Goal: Information Seeking & Learning: Learn about a topic

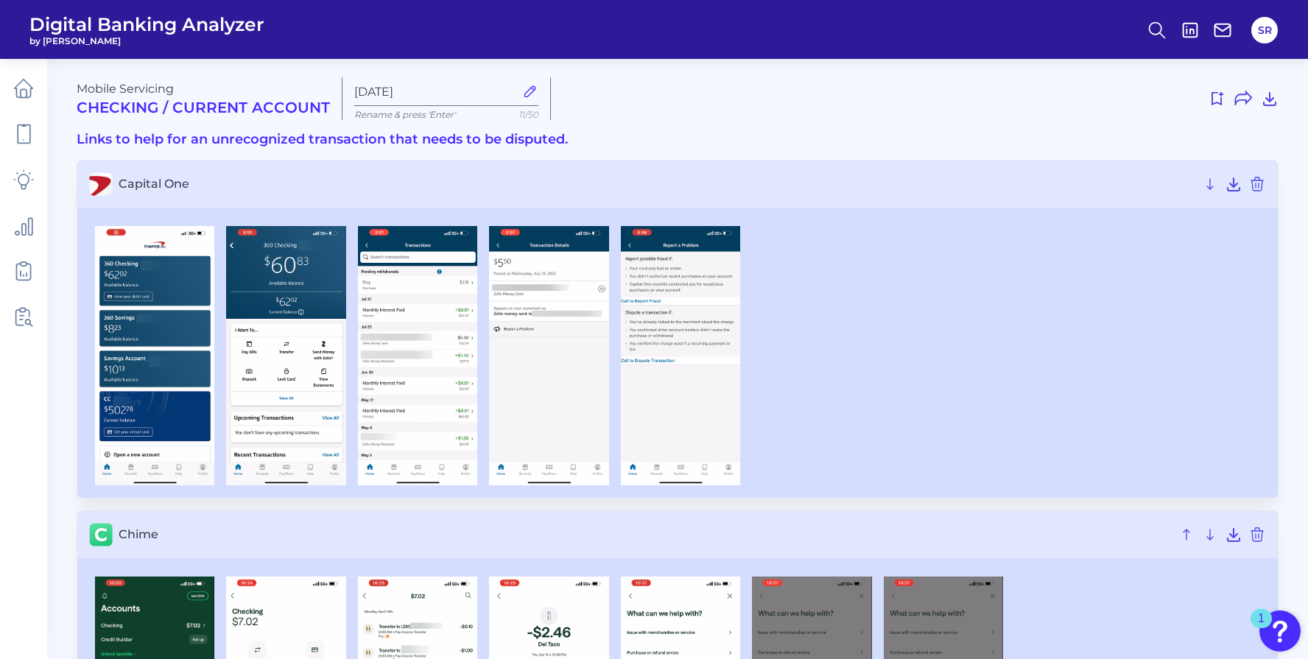
scroll to position [1143, 0]
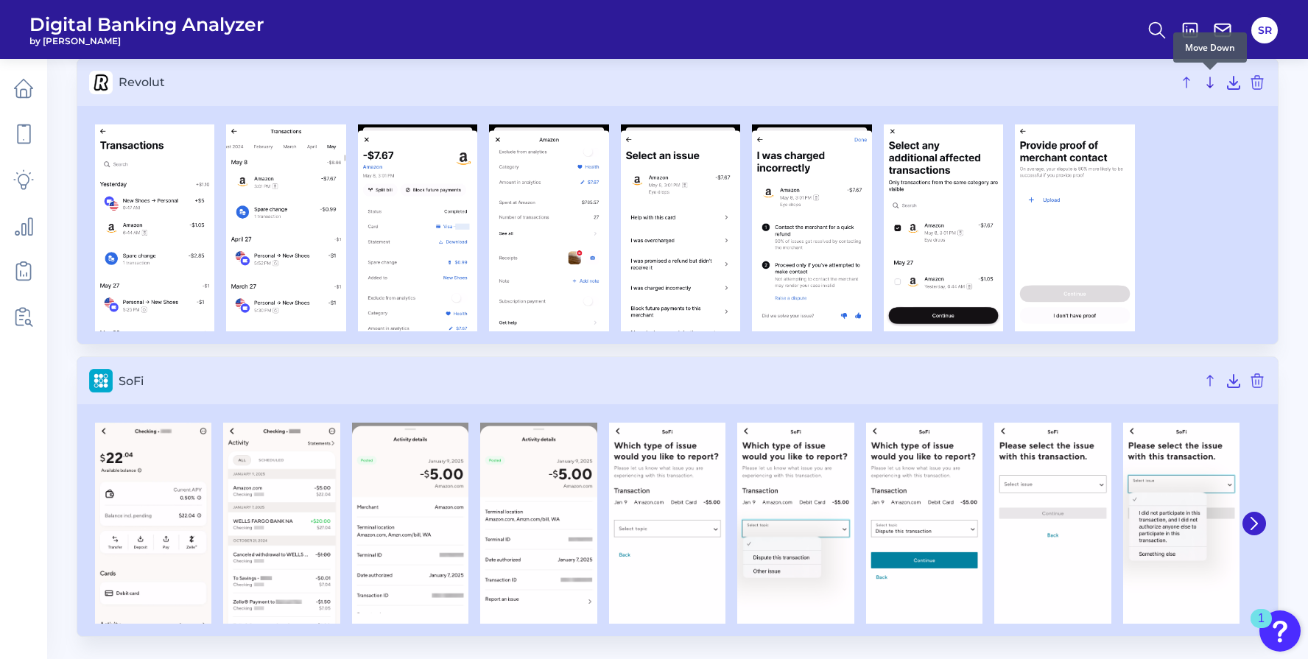
click at [1211, 82] on icon at bounding box center [1210, 83] width 18 height 18
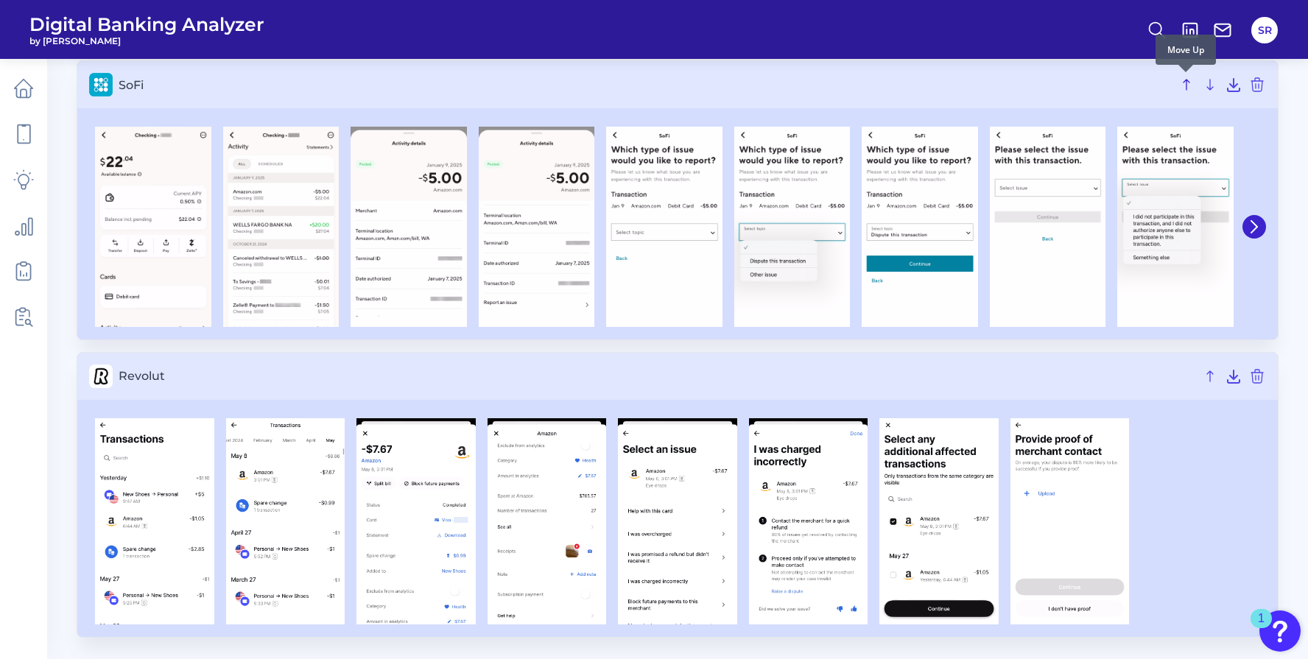
click at [1186, 80] on icon at bounding box center [1186, 85] width 6 height 10
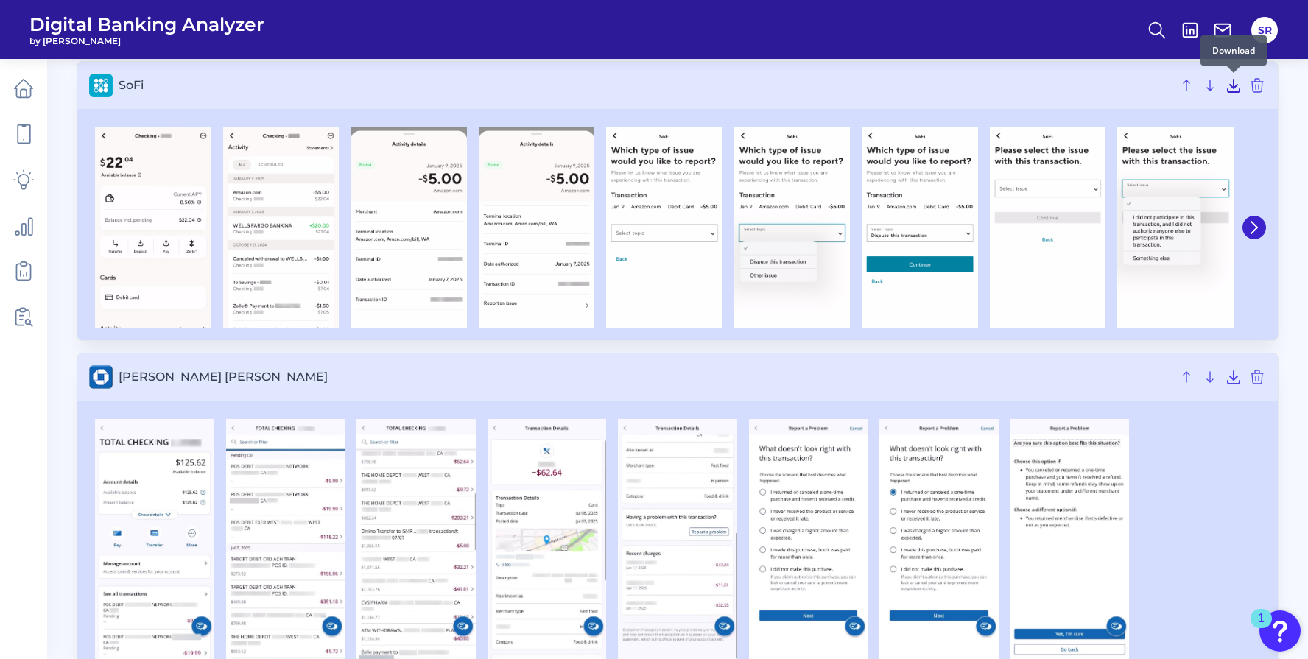
click at [1234, 88] on icon at bounding box center [1233, 86] width 18 height 18
click at [512, 250] on img at bounding box center [537, 227] width 116 height 200
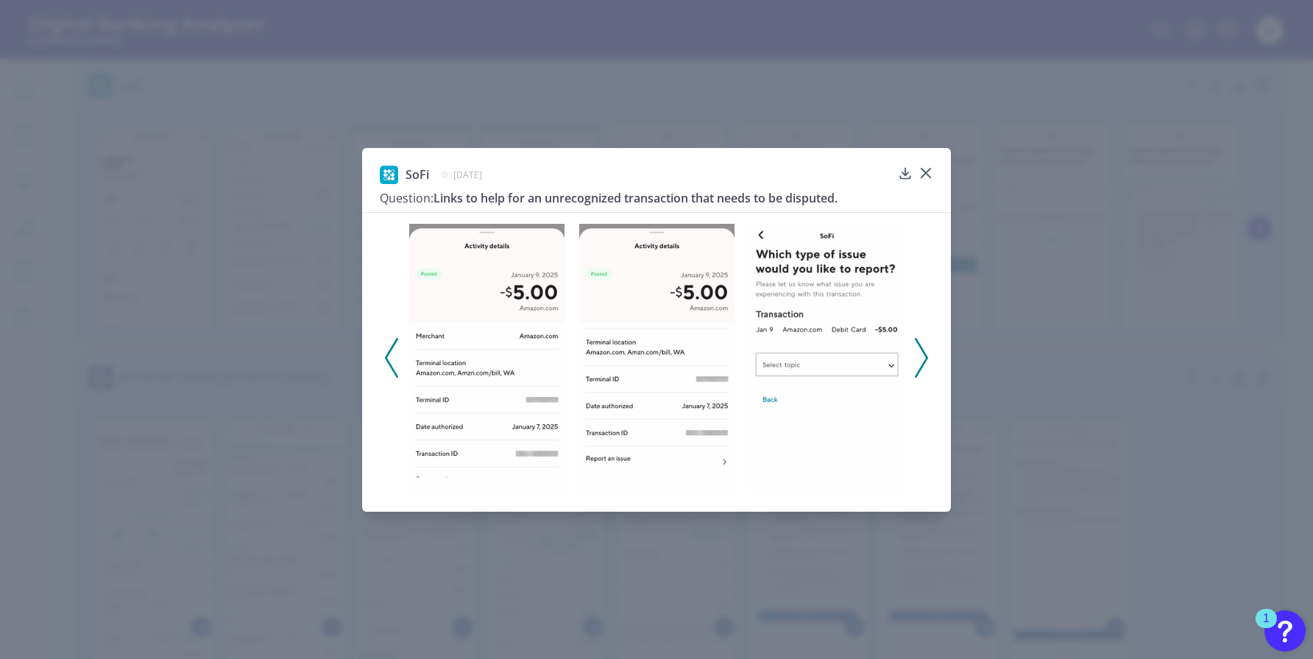
click at [926, 361] on icon at bounding box center [921, 358] width 13 height 40
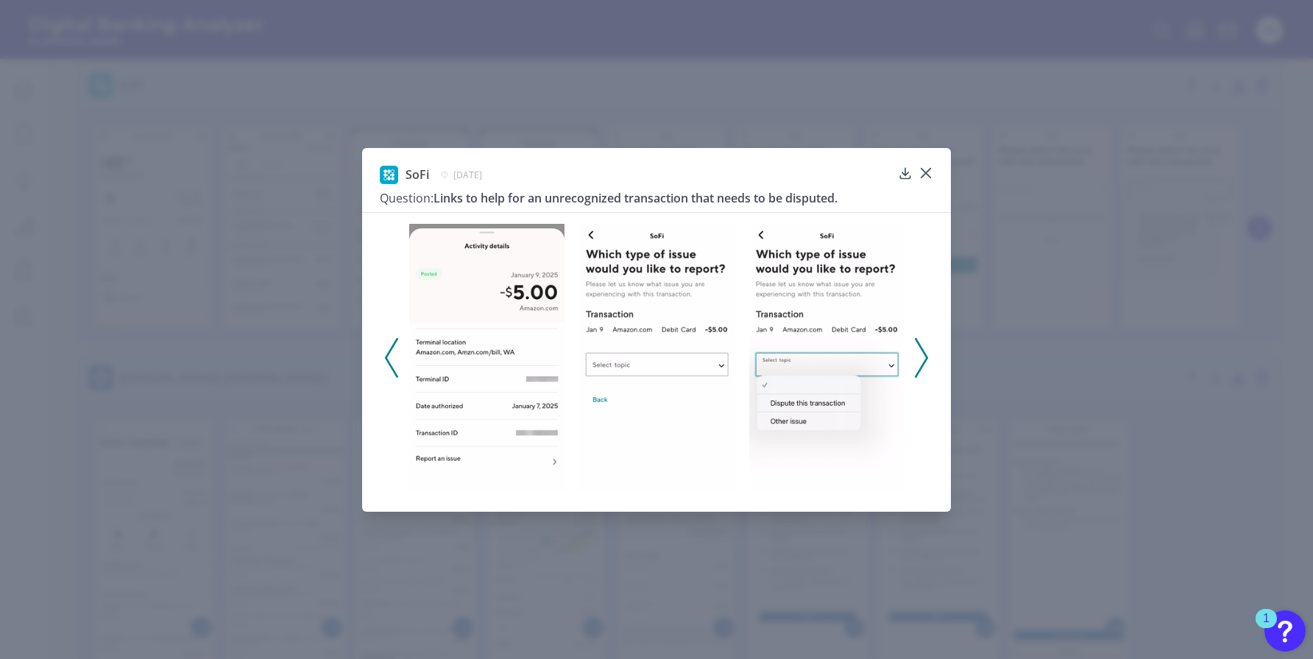
click at [926, 361] on icon at bounding box center [921, 358] width 13 height 40
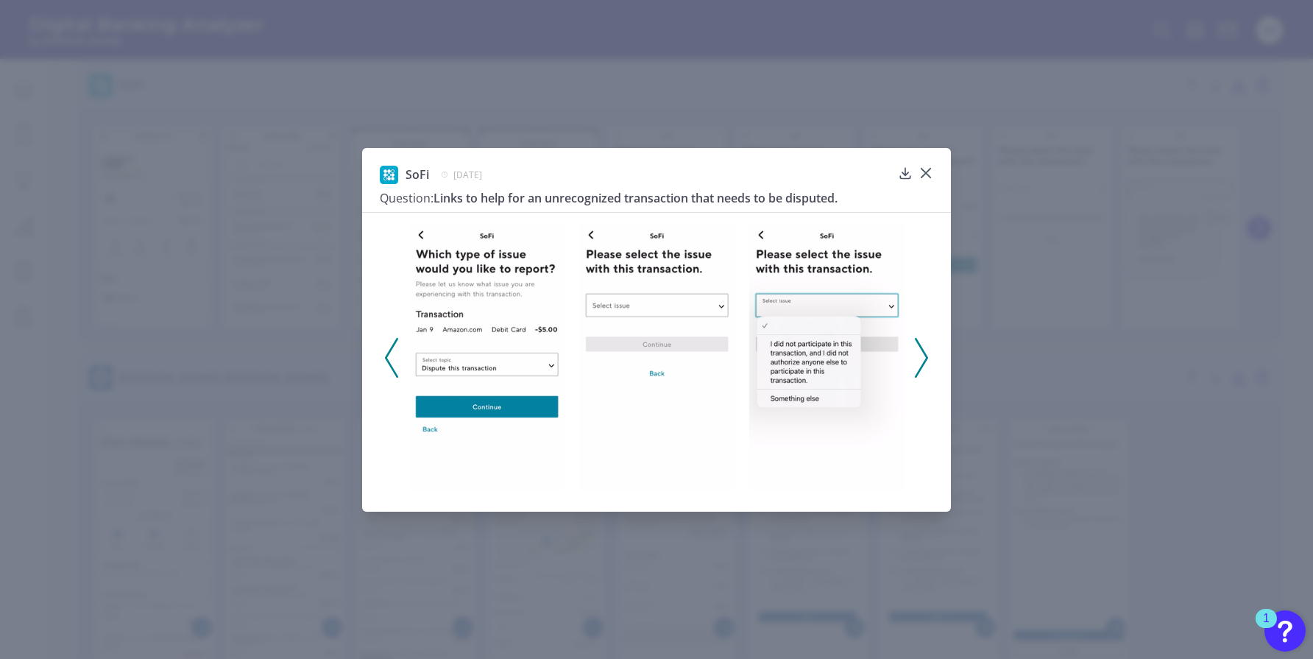
click at [1090, 303] on div "SoFi January 22, 2025 Question: Links to help for an unrecognized transaction t…" at bounding box center [656, 329] width 1313 height 659
click at [930, 177] on div at bounding box center [926, 184] width 15 height 15
click at [925, 171] on icon at bounding box center [926, 173] width 15 height 15
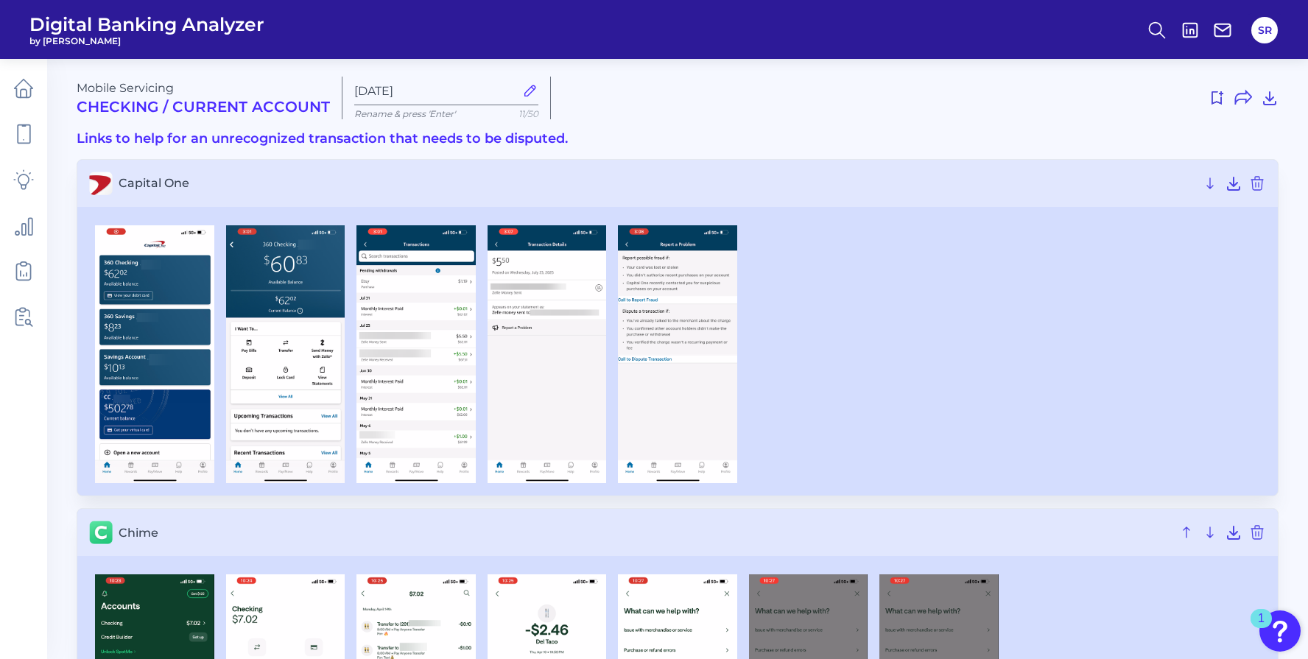
scroll to position [0, 0]
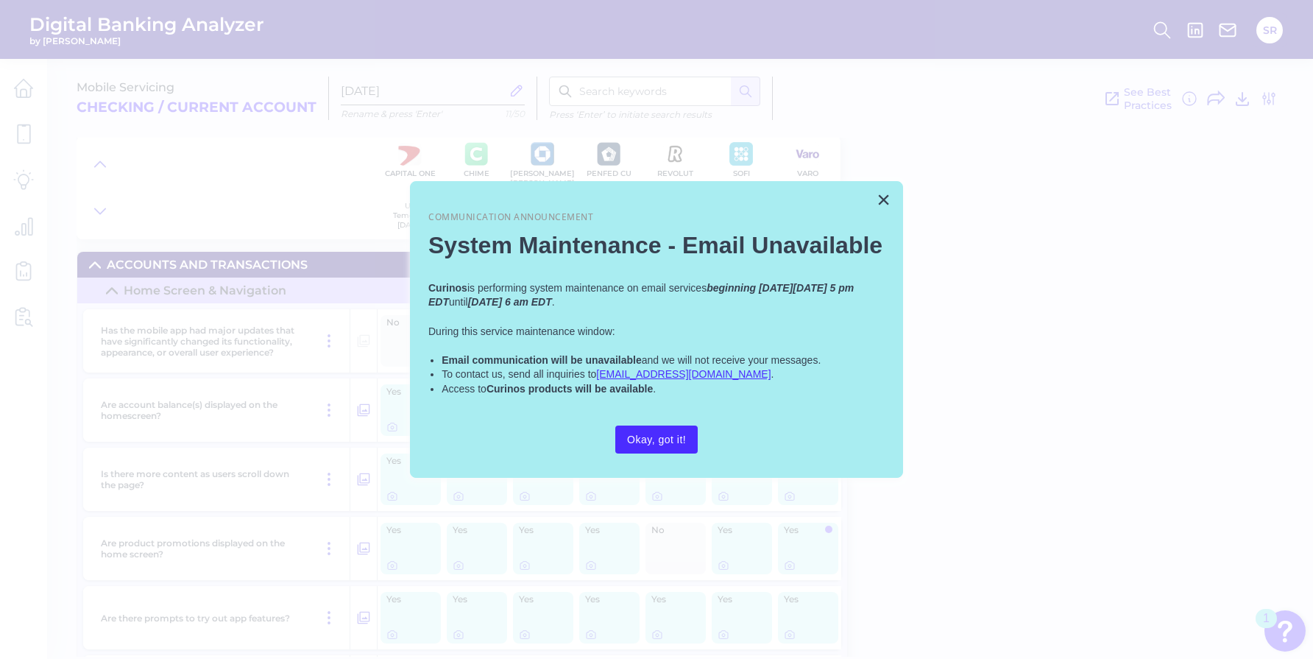
scroll to position [3443, 0]
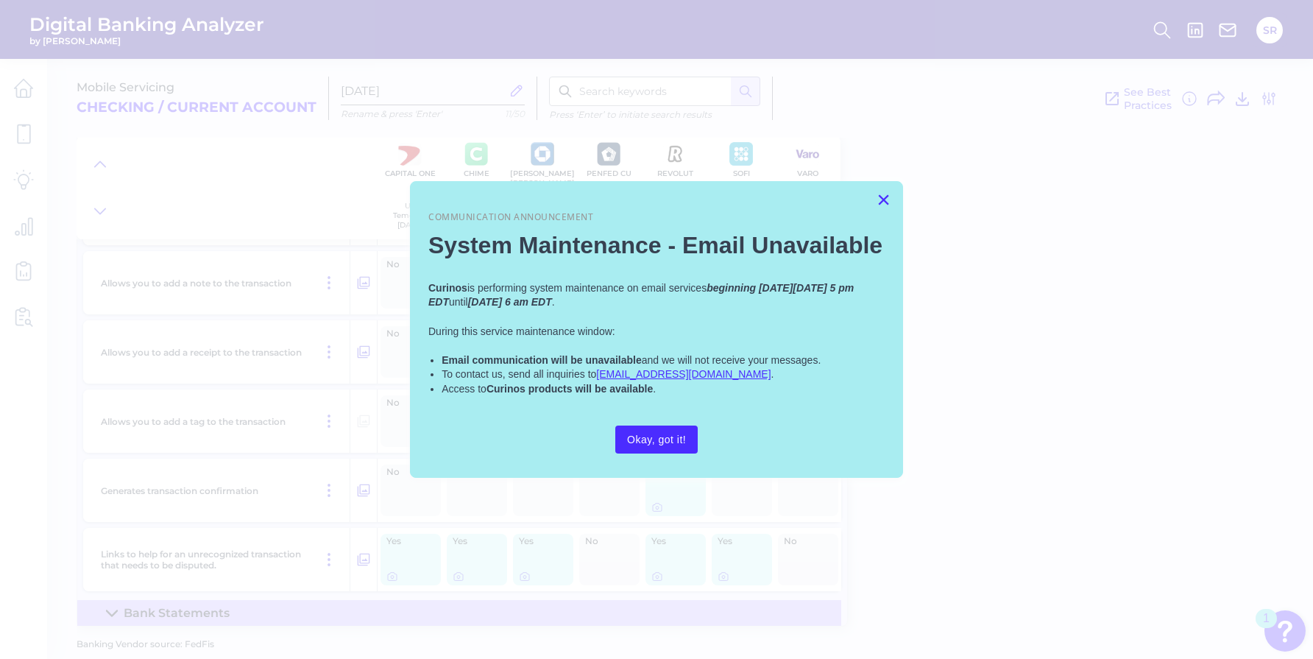
click at [883, 197] on button "×" at bounding box center [884, 200] width 14 height 24
